Goal: Transaction & Acquisition: Download file/media

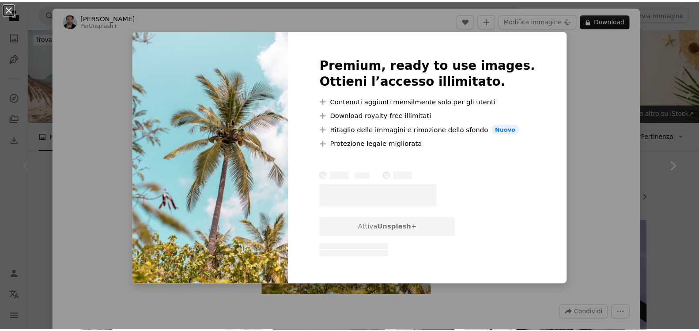
scroll to position [193, 0]
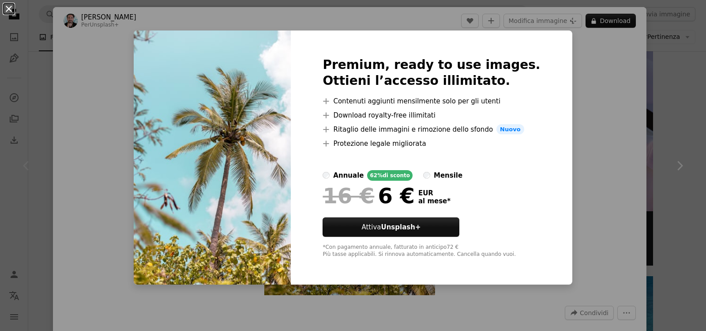
click at [11, 11] on button "An X shape" at bounding box center [9, 9] width 11 height 11
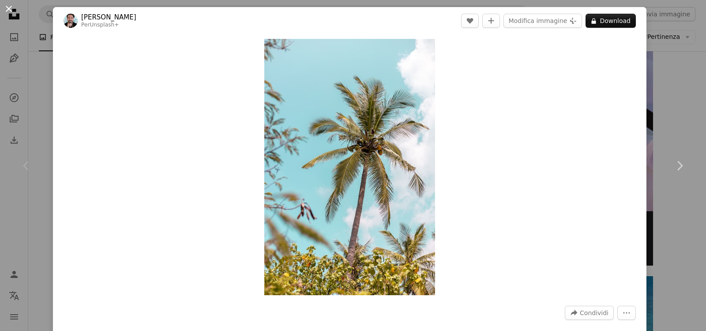
click at [9, 14] on button "An X shape" at bounding box center [9, 9] width 11 height 11
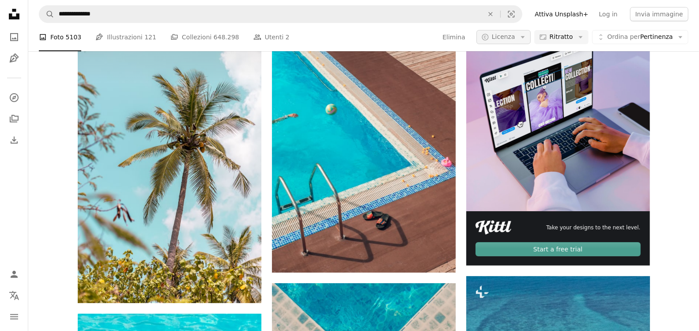
scroll to position [193, 0]
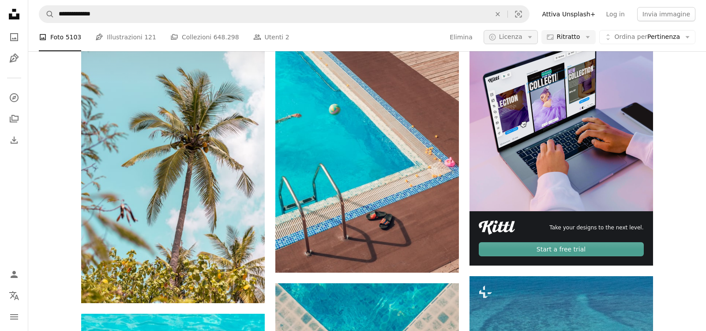
click at [499, 40] on span "Licenza" at bounding box center [510, 36] width 23 height 7
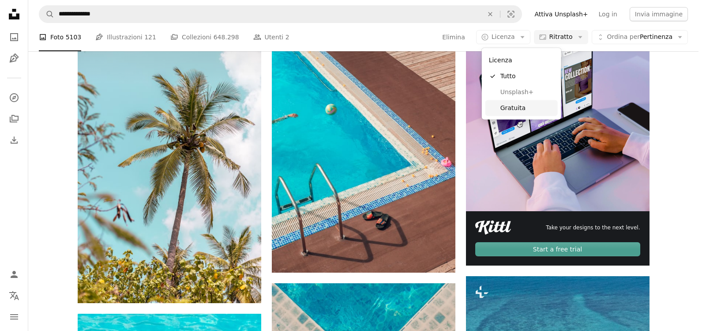
click at [506, 109] on span "Gratuita" at bounding box center [527, 108] width 54 height 9
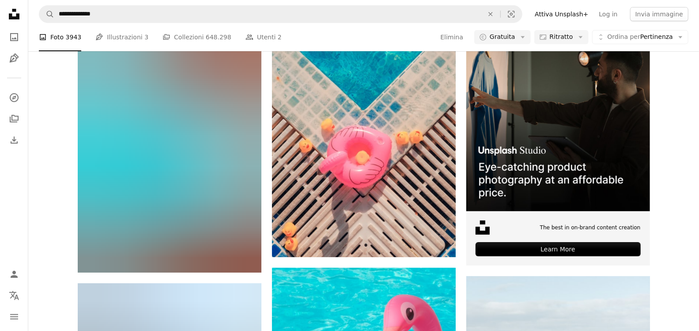
scroll to position [2089, 0]
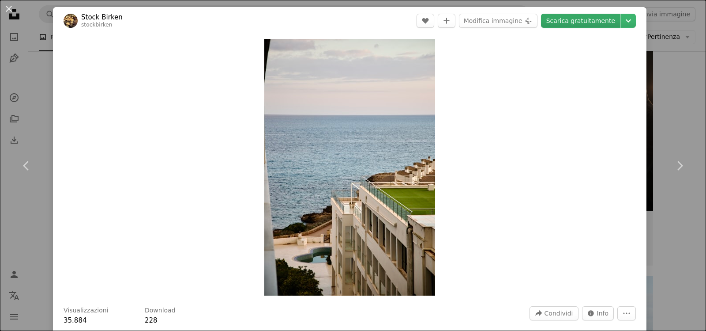
click at [580, 22] on link "Scarica gratuitamente" at bounding box center [580, 21] width 79 height 14
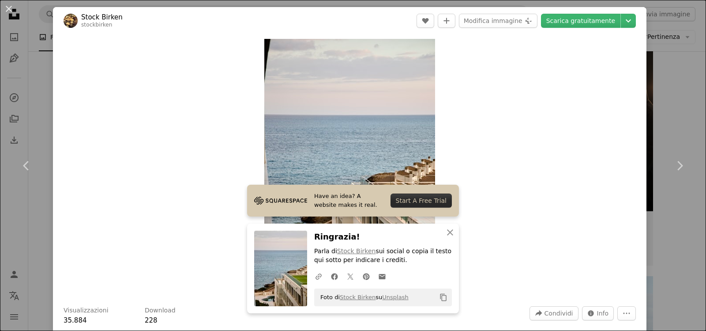
drag, startPoint x: 11, startPoint y: 7, endPoint x: 125, endPoint y: 49, distance: 121.8
click at [11, 7] on button "An X shape" at bounding box center [9, 9] width 11 height 11
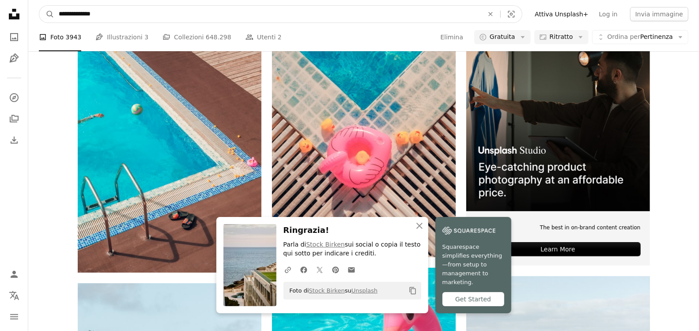
drag, startPoint x: 119, startPoint y: 12, endPoint x: 31, endPoint y: 10, distance: 88.3
click at [31, 10] on nav "**********" at bounding box center [363, 14] width 670 height 28
type input "**********"
click button "A magnifying glass" at bounding box center [46, 14] width 15 height 17
